Goal: Understand process/instructions: Learn how to perform a task or action

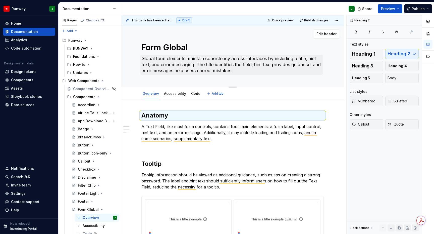
scroll to position [102, 0]
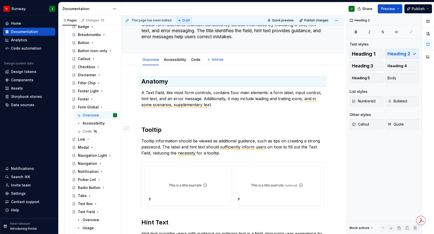
type textarea "*"
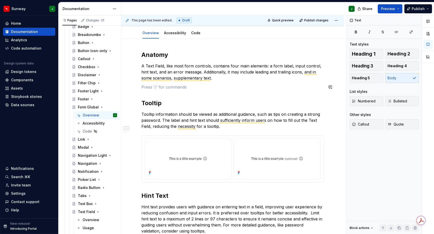
click at [146, 88] on p "To enrich screen reader interactions, please activate Accessibility in Grammarl…" at bounding box center [232, 87] width 182 height 6
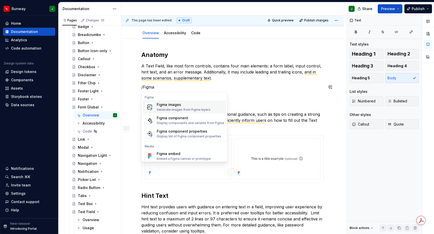
click at [174, 105] on div "Figma images" at bounding box center [184, 104] width 54 height 5
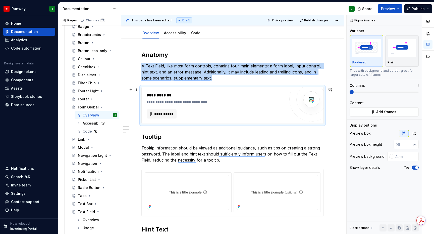
click at [230, 103] on div "**********" at bounding box center [217, 101] width 141 height 5
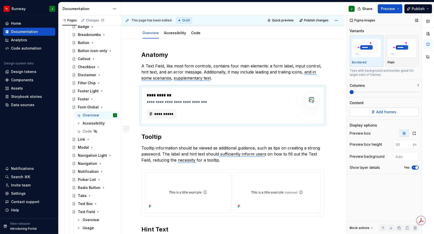
click at [374, 112] on button "Add frames" at bounding box center [384, 111] width 69 height 9
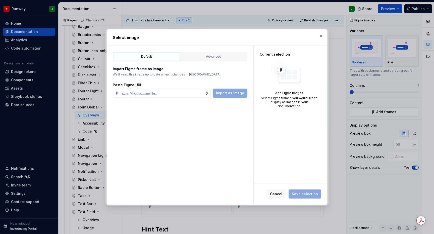
click at [212, 52] on div "Default Advanced" at bounding box center [180, 57] width 135 height 10
click at [210, 57] on div "Advanced" at bounding box center [213, 56] width 63 height 5
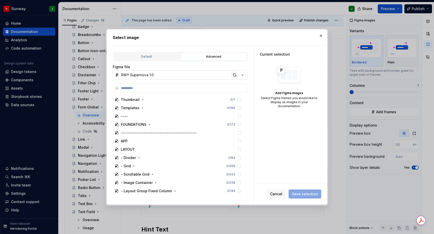
click at [235, 75] on div "button" at bounding box center [234, 74] width 7 height 7
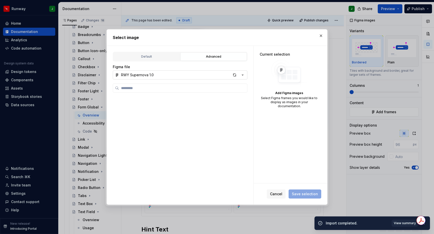
scroll to position [339, 0]
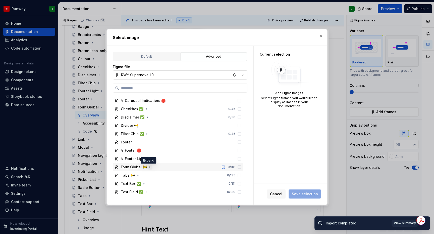
click at [150, 167] on icon "button" at bounding box center [150, 166] width 1 height 1
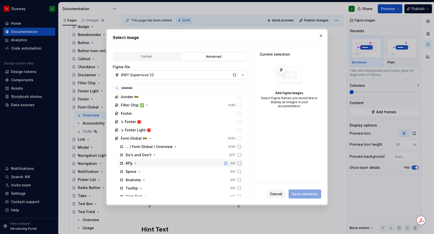
type textarea "*"
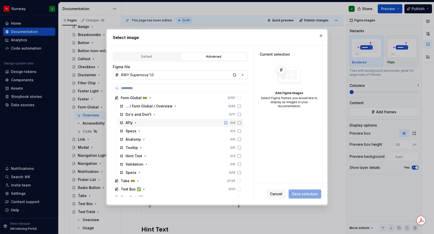
scroll to position [409, 0]
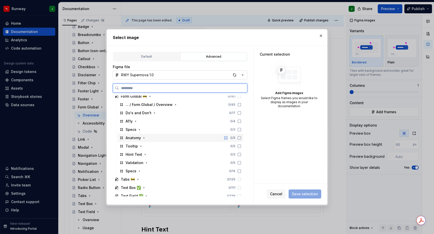
click at [241, 138] on icon at bounding box center [239, 138] width 4 height 4
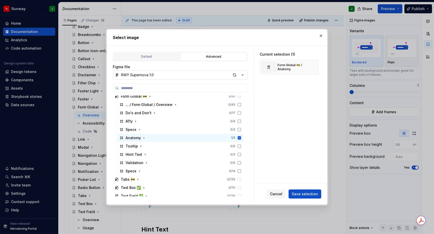
click at [305, 193] on span "Save selection" at bounding box center [305, 193] width 26 height 5
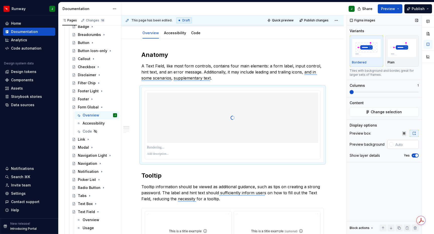
click at [404, 145] on input "text" at bounding box center [405, 144] width 25 height 9
type input "#FFFFFF"
drag, startPoint x: 413, startPoint y: 154, endPoint x: 326, endPoint y: 110, distance: 97.5
click at [413, 154] on icon "button" at bounding box center [414, 155] width 4 height 3
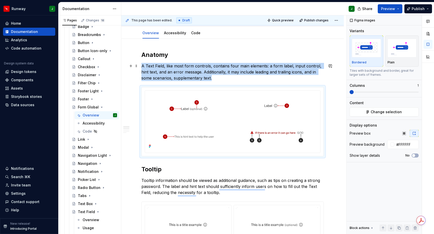
click at [220, 79] on p "A Text Field, like most form controls, contains four main elements: a form labe…" at bounding box center [232, 72] width 182 height 18
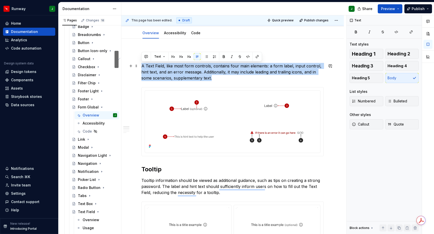
drag, startPoint x: 172, startPoint y: 67, endPoint x: 141, endPoint y: 65, distance: 30.2
click at [141, 65] on p "A Text Field, like most form controls, contains four main elements: a form labe…" at bounding box center [232, 72] width 182 height 18
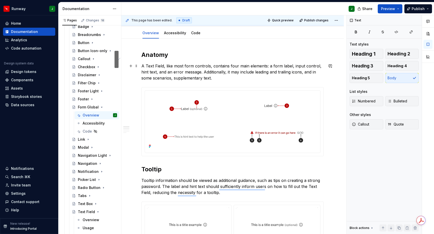
click at [221, 78] on p "A Text Field, like most form controls, contains four main elements: a form labe…" at bounding box center [232, 72] width 182 height 18
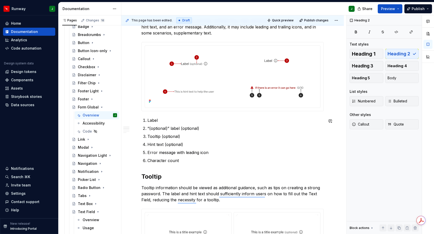
scroll to position [127, 0]
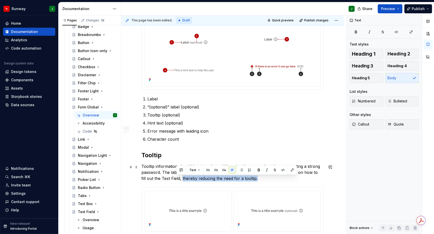
drag, startPoint x: 176, startPoint y: 179, endPoint x: 256, endPoint y: 179, distance: 80.1
click at [256, 179] on p "Tooltip information should be viewed as additional guidance, such as tips on cr…" at bounding box center [232, 172] width 182 height 18
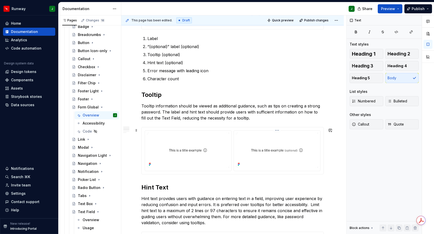
scroll to position [0, 0]
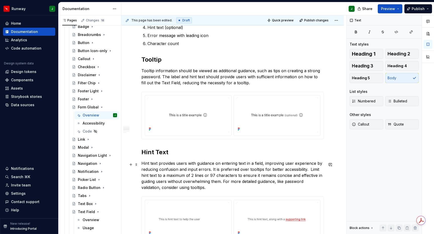
click at [0, 0] on div "**********" at bounding box center [0, 0] width 0 height 0
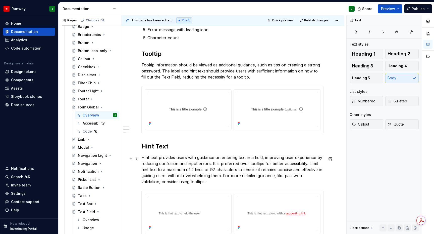
scroll to position [216, 0]
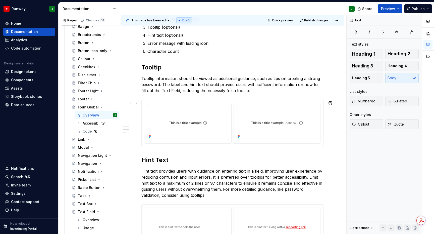
click at [246, 146] on div "To enrich screen reader interactions, please activate Accessibility in Grammarl…" at bounding box center [233, 123] width 182 height 47
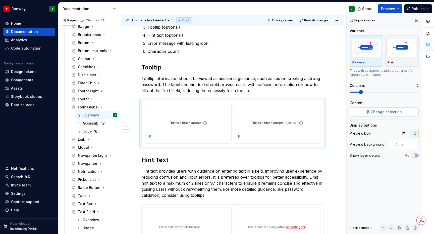
click at [371, 112] on button "Change selection" at bounding box center [384, 111] width 69 height 9
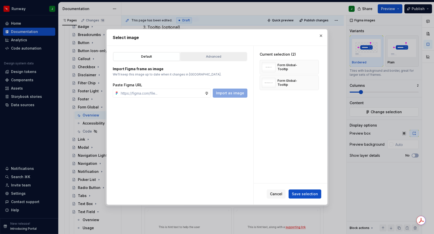
drag, startPoint x: 221, startPoint y: 55, endPoint x: 218, endPoint y: 56, distance: 3.1
click at [221, 55] on div "Advanced" at bounding box center [213, 56] width 63 height 5
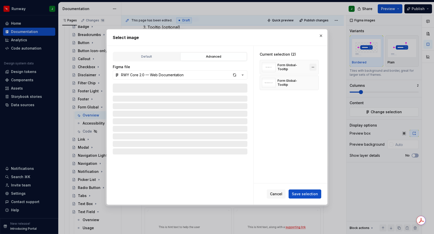
type textarea "*"
click at [314, 67] on button "button" at bounding box center [312, 67] width 7 height 7
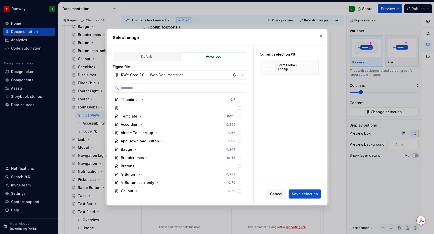
click at [314, 67] on button "button" at bounding box center [312, 67] width 7 height 7
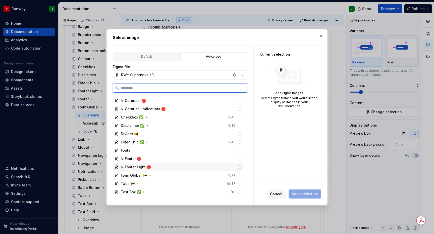
click at [150, 167] on div "↳ Footer Light 🛑" at bounding box center [136, 166] width 30 height 5
click at [150, 176] on icon "button" at bounding box center [150, 175] width 1 height 1
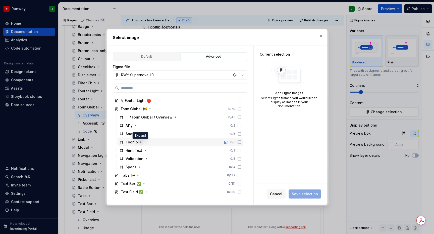
click at [141, 142] on icon "button" at bounding box center [141, 141] width 1 height 1
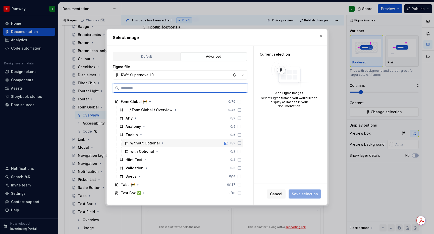
drag, startPoint x: 244, startPoint y: 144, endPoint x: 244, endPoint y: 149, distance: 5.0
click at [241, 144] on icon at bounding box center [239, 143] width 4 height 4
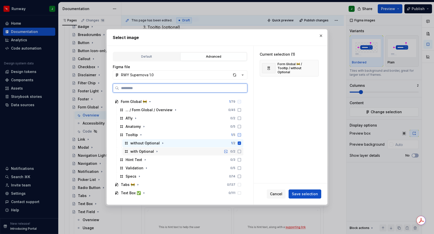
click at [241, 150] on icon at bounding box center [239, 151] width 4 height 4
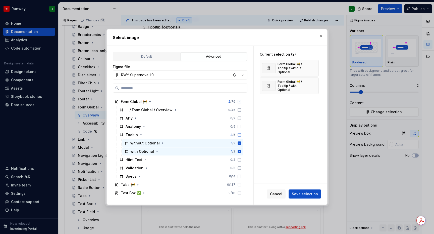
click at [305, 196] on span "Save selection" at bounding box center [305, 193] width 26 height 5
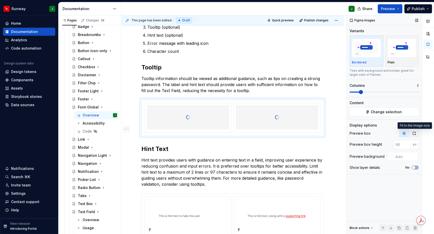
click at [416, 133] on icon "button" at bounding box center [414, 133] width 4 height 4
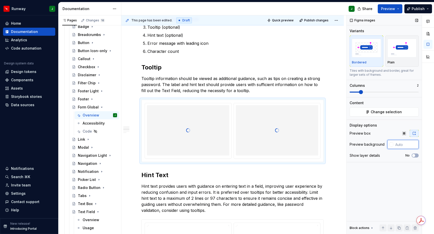
click at [402, 143] on input "text" at bounding box center [405, 144] width 25 height 9
type input "#FFFFFF"
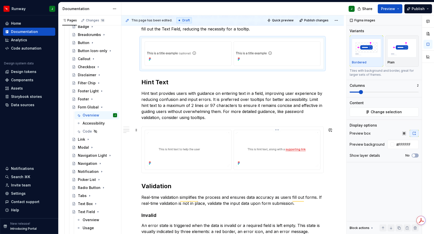
drag, startPoint x: 290, startPoint y: 136, endPoint x: 301, endPoint y: 135, distance: 10.9
click at [290, 136] on img "To enrich screen reader interactions, please activate Accessibility in Grammarl…" at bounding box center [277, 149] width 82 height 34
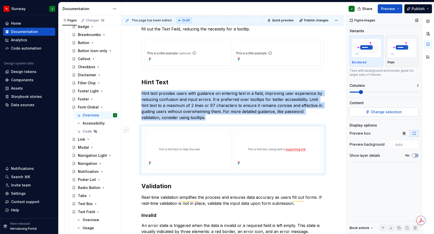
click at [385, 112] on span "Change selection" at bounding box center [386, 111] width 31 height 5
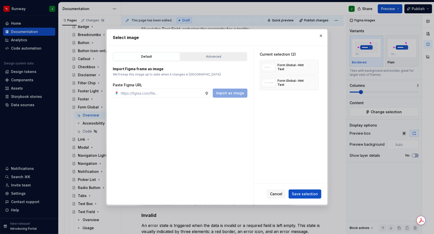
click at [225, 57] on div "Advanced" at bounding box center [213, 56] width 63 height 5
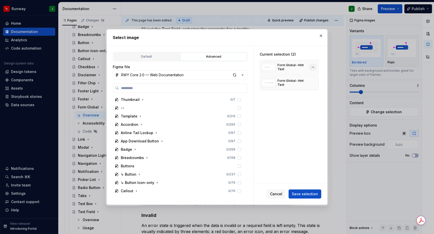
click at [316, 67] on button "button" at bounding box center [312, 67] width 7 height 7
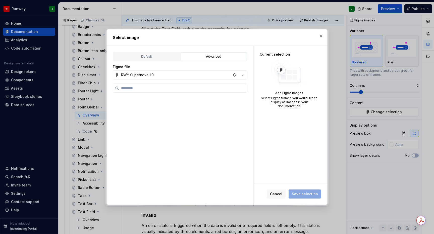
scroll to position [347, 0]
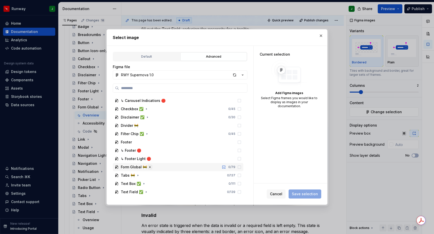
click at [148, 166] on icon "button" at bounding box center [150, 167] width 4 height 4
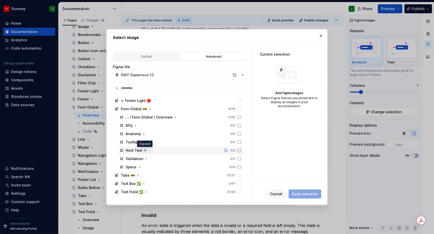
click at [146, 151] on icon "button" at bounding box center [145, 150] width 4 height 4
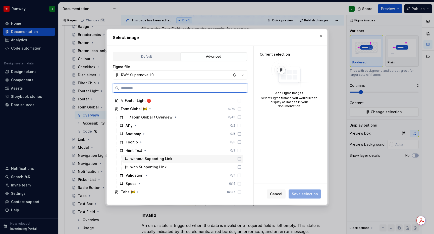
drag, startPoint x: 245, startPoint y: 158, endPoint x: 244, endPoint y: 164, distance: 6.0
click at [241, 158] on icon at bounding box center [239, 159] width 4 height 4
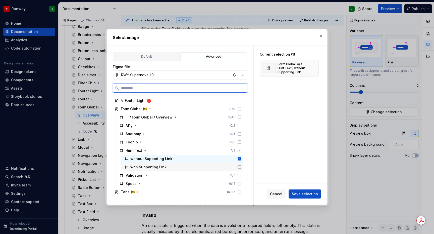
click at [243, 164] on div "with Supporting Link" at bounding box center [182, 167] width 121 height 8
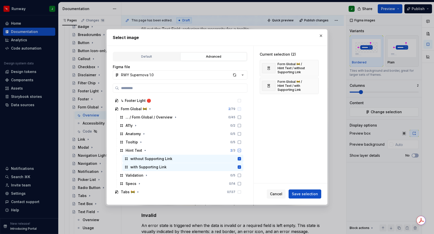
drag, startPoint x: 305, startPoint y: 194, endPoint x: 302, endPoint y: 193, distance: 3.2
click at [305, 194] on span "Save selection" at bounding box center [305, 193] width 26 height 5
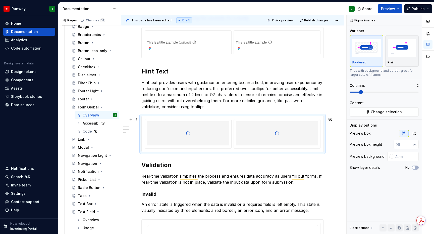
scroll to position [307, 0]
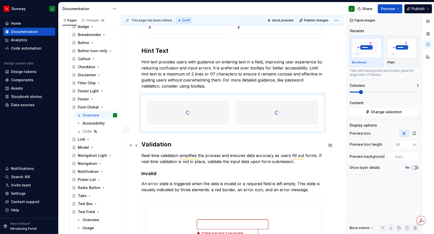
type textarea "*"
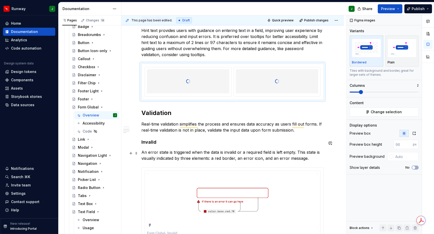
scroll to position [360, 0]
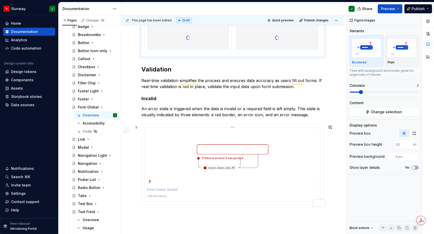
click at [310, 143] on img "To enrich screen reader interactions, please activate Accessibility in Grammarl…" at bounding box center [232, 157] width 171 height 56
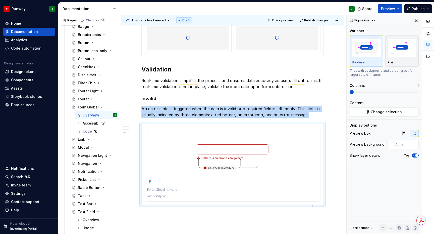
click at [416, 155] on span "button" at bounding box center [416, 155] width 3 height 3
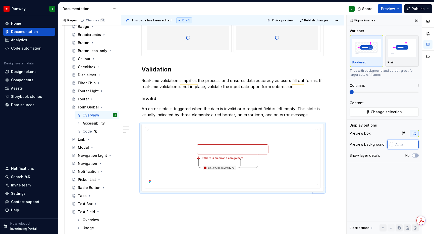
click at [400, 146] on input "text" at bounding box center [405, 144] width 25 height 9
type input "#FFFFFF"
click at [372, 114] on span "Change selection" at bounding box center [386, 111] width 31 height 5
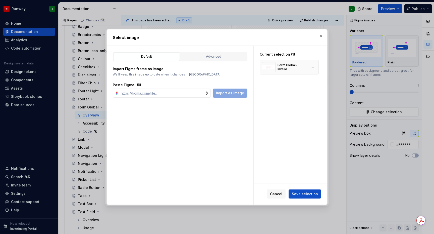
type textarea "*"
drag, startPoint x: 314, startPoint y: 67, endPoint x: 263, endPoint y: 58, distance: 52.5
click at [314, 67] on button "button" at bounding box center [312, 67] width 7 height 7
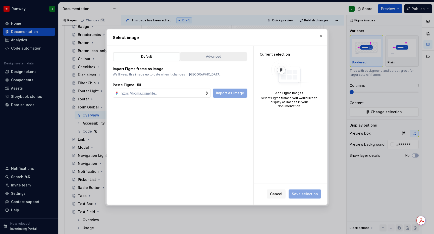
click at [230, 56] on div "Advanced" at bounding box center [213, 56] width 63 height 5
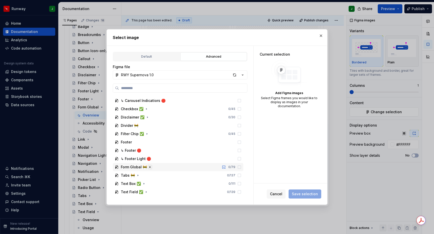
drag, startPoint x: 149, startPoint y: 167, endPoint x: 146, endPoint y: 165, distance: 3.4
click at [149, 167] on icon "button" at bounding box center [150, 167] width 4 height 4
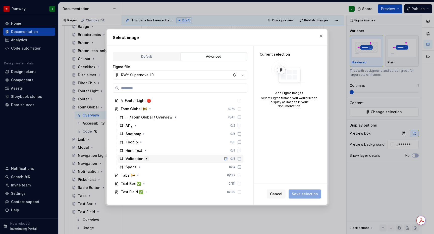
click at [147, 159] on icon "button" at bounding box center [146, 159] width 4 height 4
click at [146, 159] on icon "button" at bounding box center [146, 159] width 4 height 4
click at [241, 159] on icon at bounding box center [239, 159] width 4 height 4
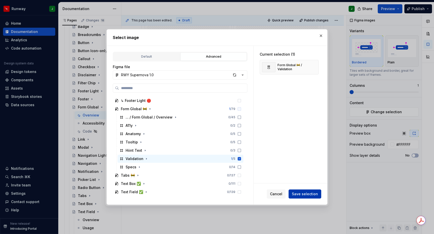
click at [308, 193] on span "Save selection" at bounding box center [305, 193] width 26 height 5
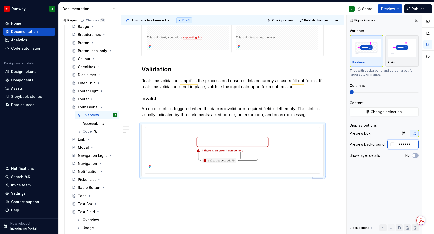
click at [402, 144] on input "#FFFFFF" at bounding box center [406, 144] width 24 height 9
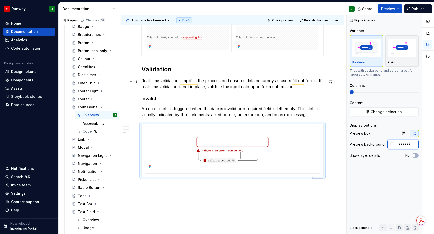
scroll to position [342, 0]
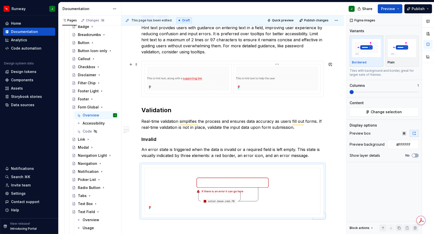
click at [318, 86] on img "To enrich screen reader interactions, please activate Accessibility in Grammarl…" at bounding box center [277, 78] width 82 height 18
click at [416, 137] on div "Preview box Preview box height px Preview background Show layer details No" at bounding box center [384, 152] width 69 height 44
drag, startPoint x: 415, startPoint y: 133, endPoint x: 413, endPoint y: 150, distance: 16.4
click at [415, 133] on icon "button" at bounding box center [414, 133] width 4 height 4
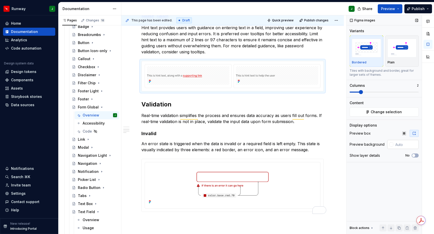
click at [408, 147] on input "text" at bounding box center [405, 144] width 25 height 9
paste input "#FFFFFF"
type input "#FFFFFF"
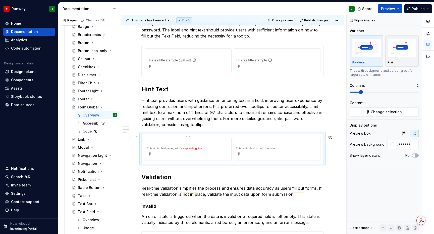
scroll to position [394, 0]
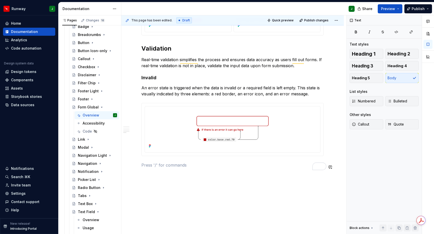
scroll to position [409, 0]
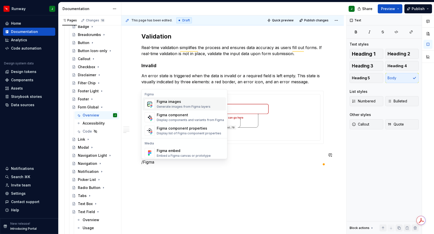
click at [170, 105] on div "Generate images from Figma layers" at bounding box center [184, 107] width 54 height 4
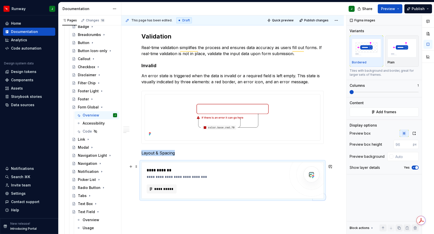
type textarea "*"
click at [240, 177] on div "**********" at bounding box center [217, 176] width 141 height 5
click at [241, 177] on div "**********" at bounding box center [217, 176] width 141 height 5
click at [414, 133] on icon "button" at bounding box center [414, 133] width 4 height 4
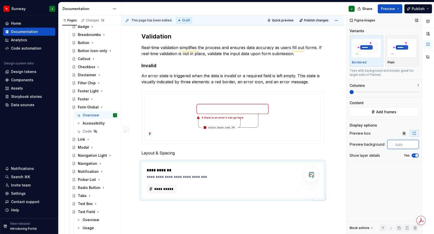
click at [396, 145] on input "text" at bounding box center [405, 144] width 25 height 9
type input "#FFFFFF"
click at [415, 155] on icon "button" at bounding box center [414, 155] width 4 height 3
click at [381, 113] on span "Add frames" at bounding box center [386, 111] width 20 height 5
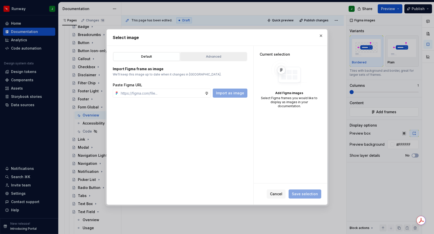
click at [220, 56] on div "Advanced" at bounding box center [213, 56] width 63 height 5
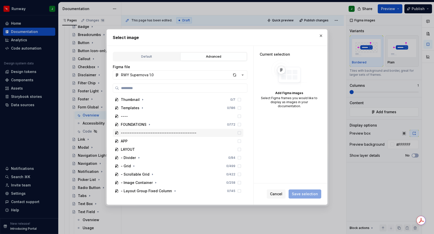
scroll to position [347, 0]
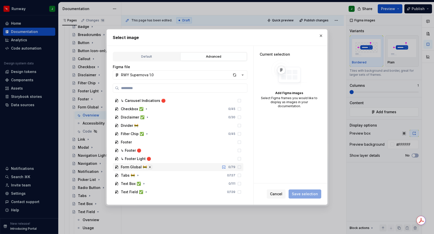
click at [150, 167] on icon "button" at bounding box center [150, 166] width 1 height 1
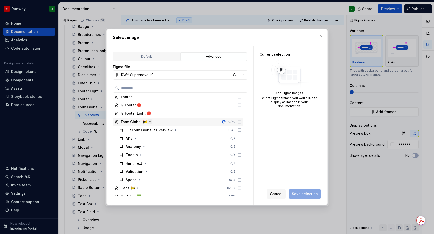
scroll to position [405, 0]
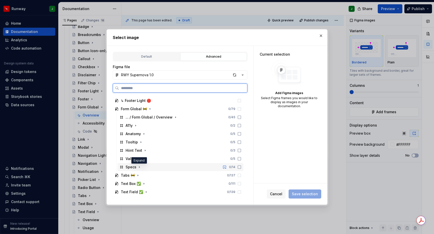
drag, startPoint x: 163, startPoint y: 168, endPoint x: 179, endPoint y: 168, distance: 15.6
click at [163, 168] on div "Specs 0 / 14" at bounding box center [181, 167] width 126 height 8
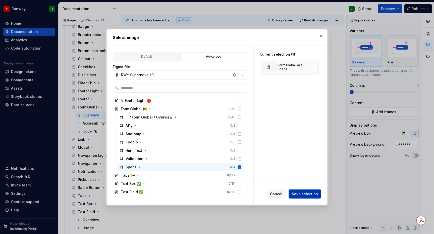
click at [302, 193] on span "Save selection" at bounding box center [305, 193] width 26 height 5
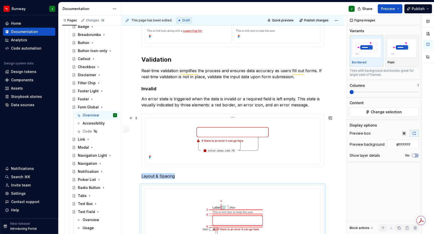
scroll to position [394, 0]
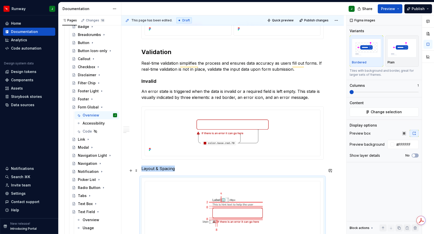
click at [145, 170] on p "Layout & Spacing" at bounding box center [232, 168] width 182 height 6
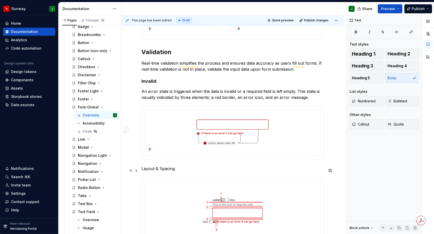
click at [145, 170] on p "Layout & Spacing" at bounding box center [232, 168] width 182 height 6
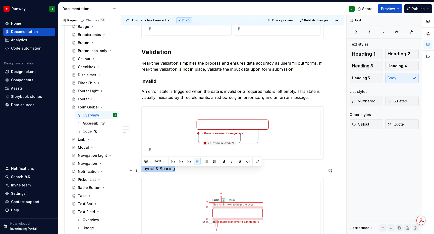
click at [145, 170] on p "Layout & Spacing" at bounding box center [232, 168] width 182 height 6
click at [173, 161] on button "button" at bounding box center [173, 161] width 7 height 7
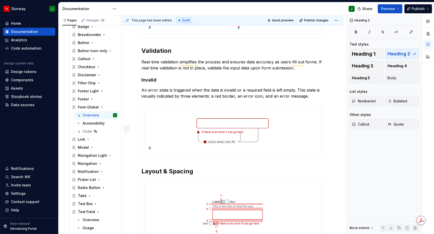
scroll to position [221, 0]
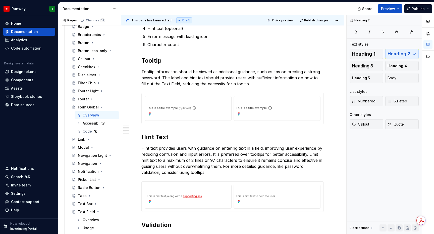
type textarea "*"
